Goal: Register for event/course

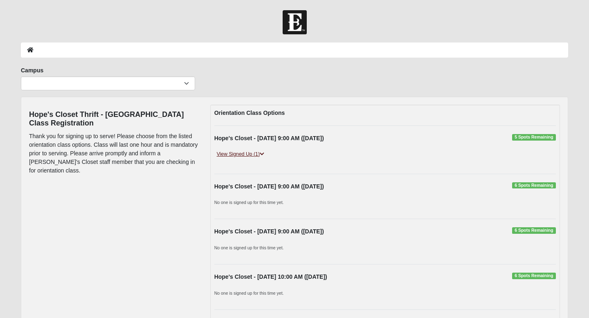
click at [263, 154] on icon at bounding box center [262, 154] width 5 height 5
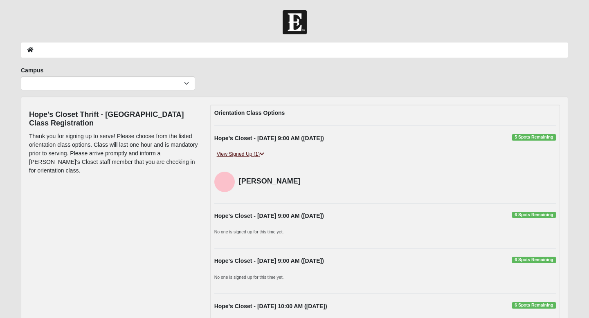
click at [264, 151] on link "View Signed Up (1)" at bounding box center [241, 154] width 52 height 9
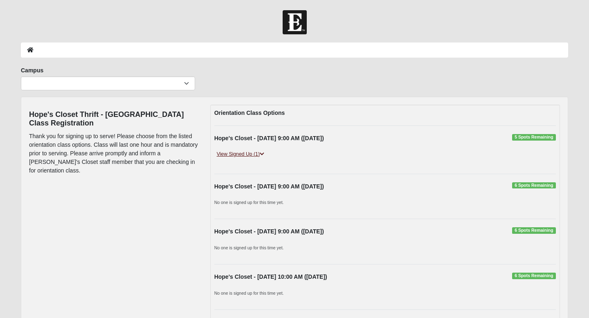
click at [264, 151] on link "View Signed Up (1)" at bounding box center [241, 154] width 52 height 9
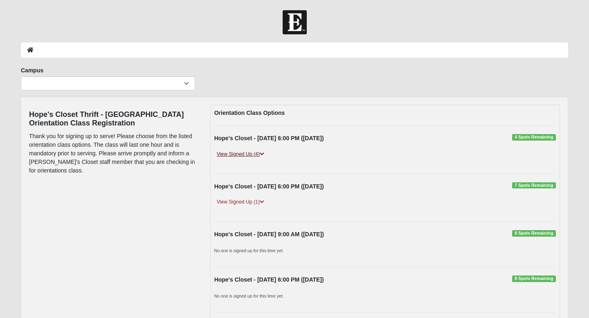
click at [264, 152] on icon at bounding box center [262, 154] width 5 height 5
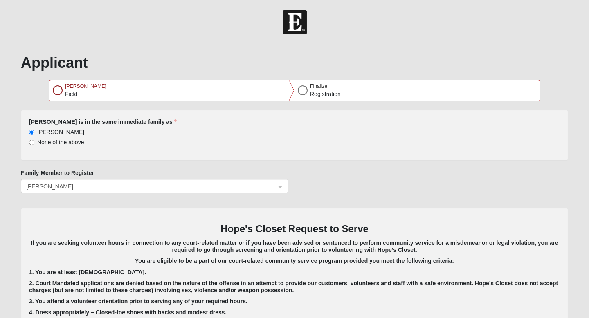
select select "5"
select select "9"
select select "1948"
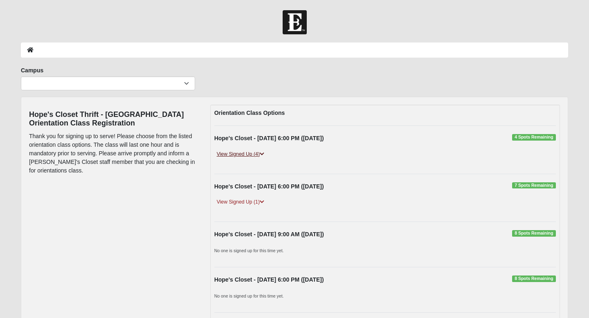
click at [261, 155] on icon at bounding box center [262, 154] width 5 height 5
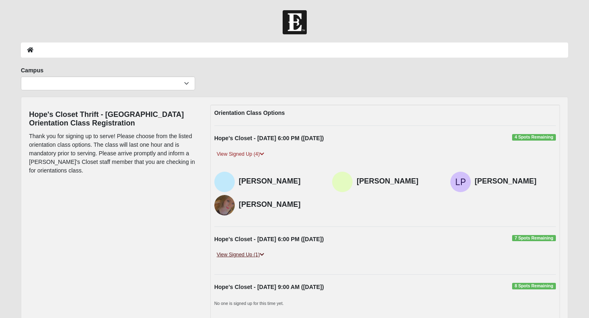
click at [264, 256] on icon at bounding box center [262, 255] width 5 height 5
